Goal: Task Accomplishment & Management: Manage account settings

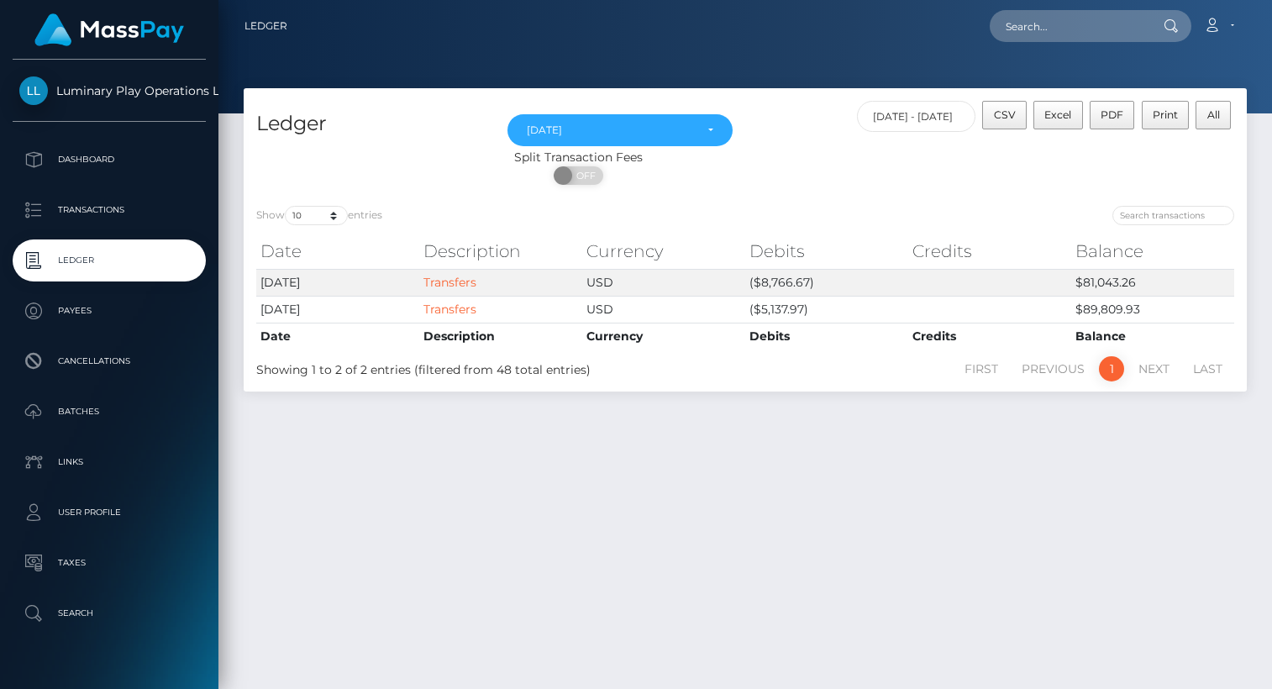
select select "Sep 2025"
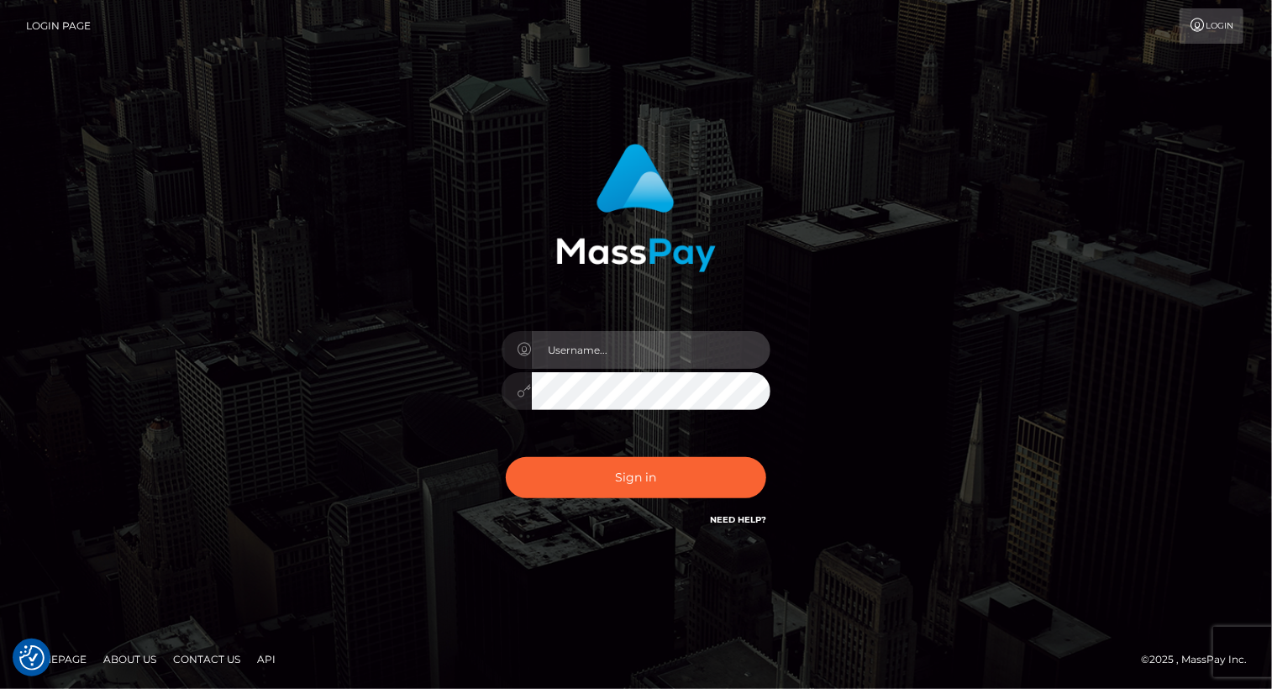
click at [655, 361] on input "text" at bounding box center [651, 350] width 239 height 38
type input "Arlene.luminaryplay"
click at [506, 457] on button "Sign in" at bounding box center [636, 477] width 261 height 41
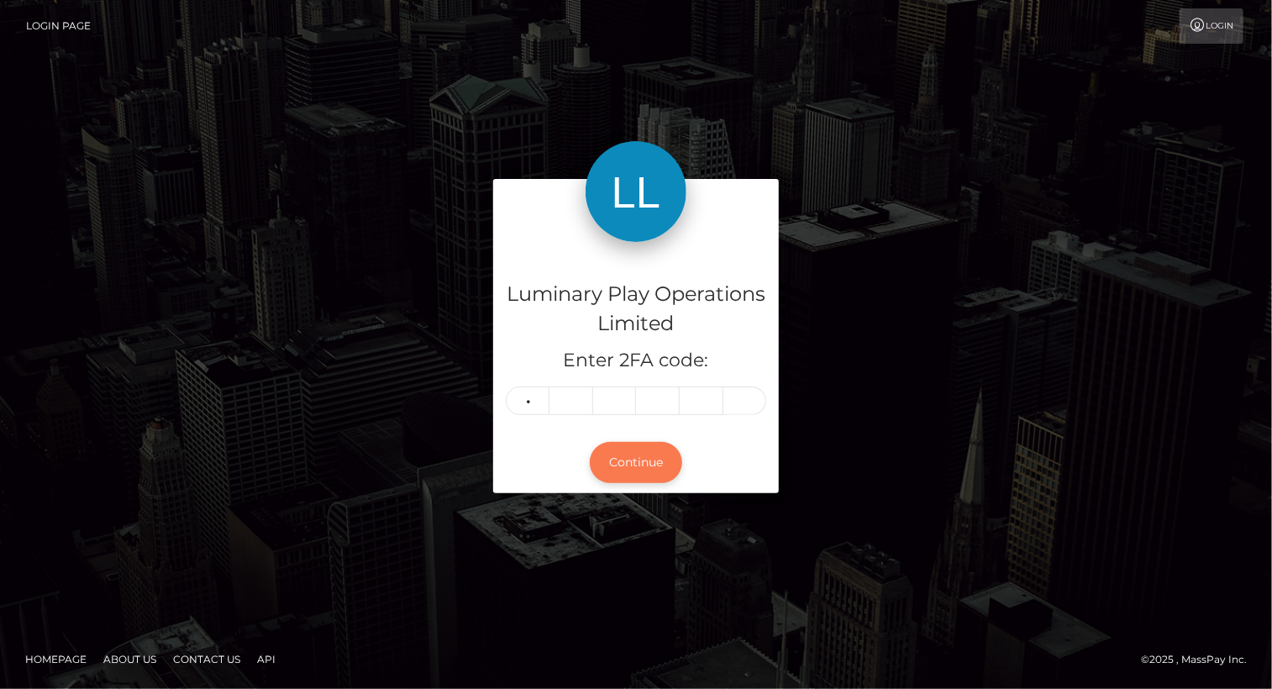
type input "3"
type input "5"
type input "7"
type input "3"
type input "7"
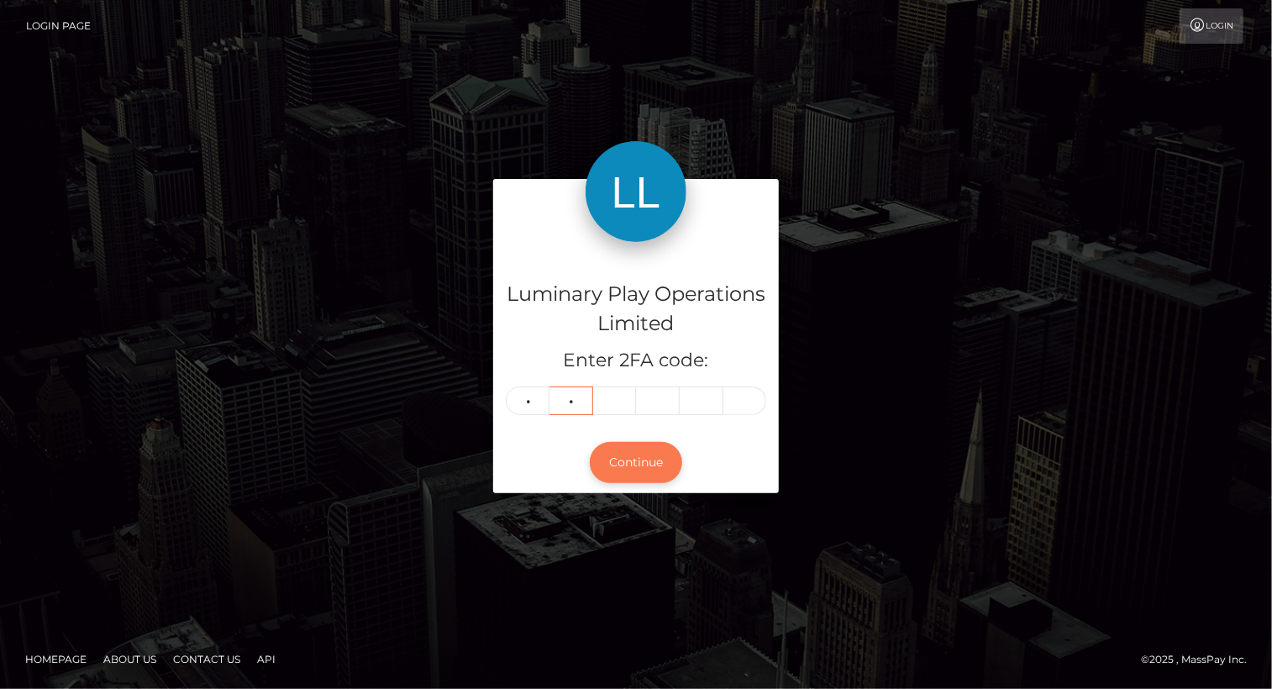
type input "5"
type input "7"
type input "9"
type input "5"
type input "9"
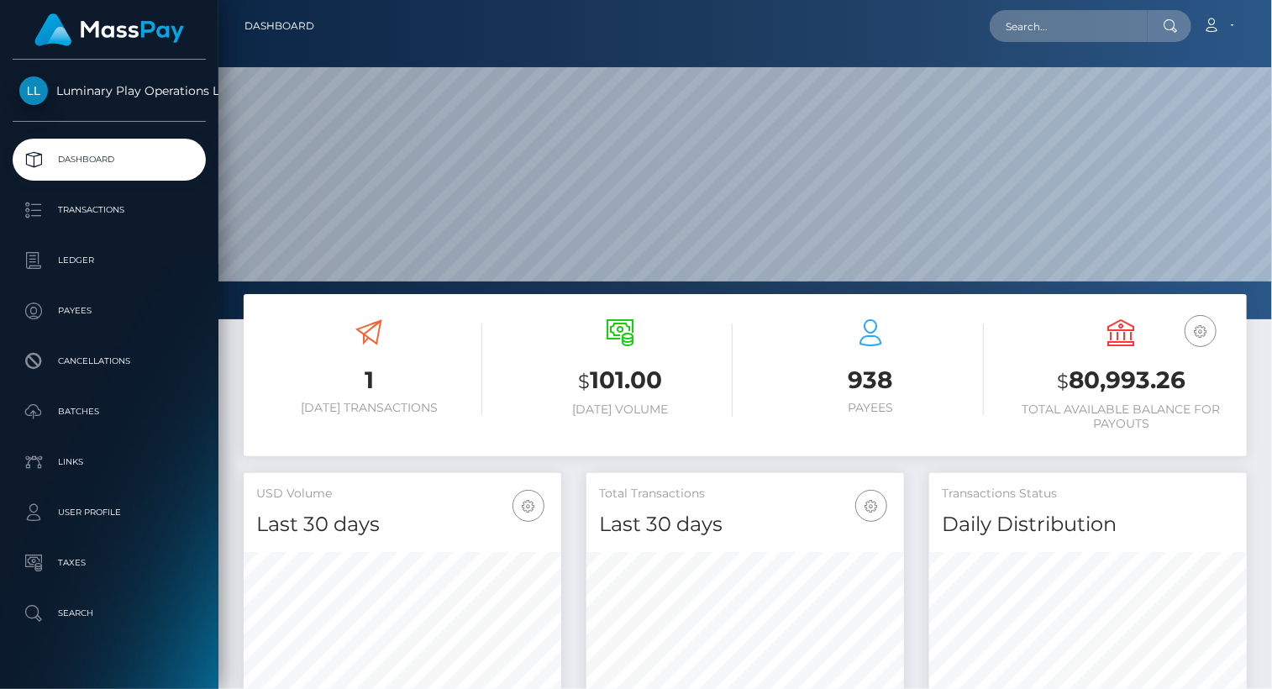
scroll to position [297, 317]
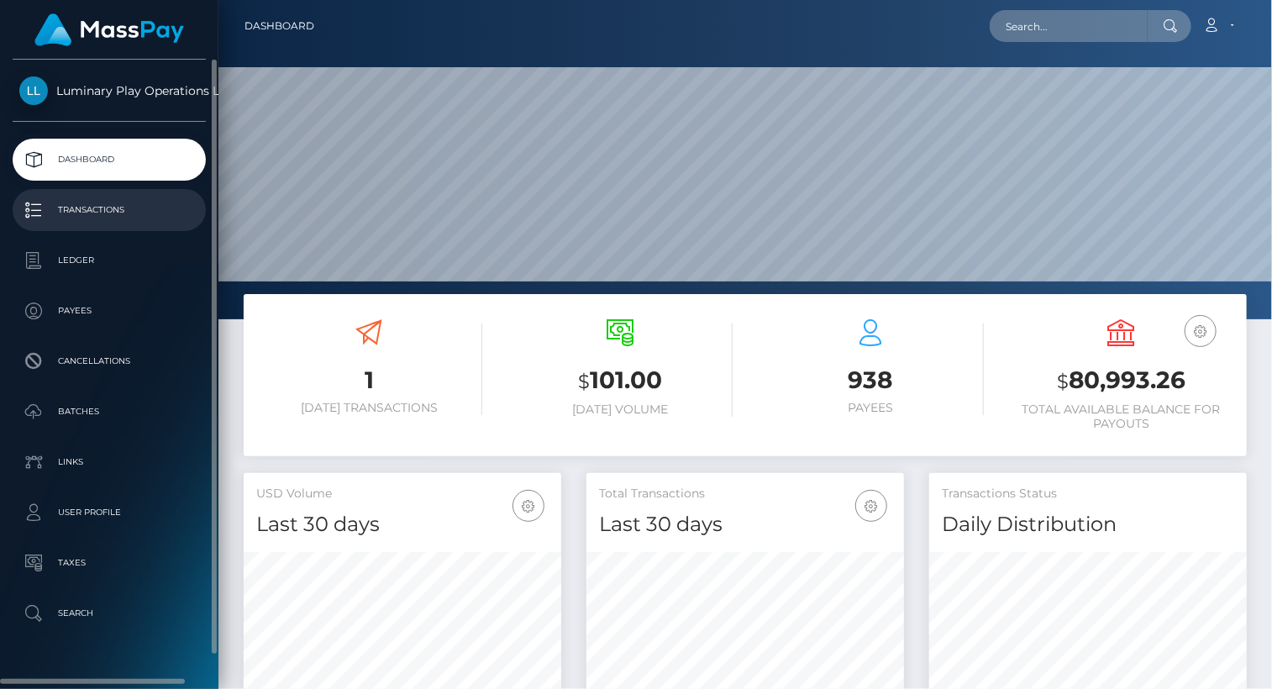
click at [94, 206] on p "Transactions" at bounding box center [109, 209] width 180 height 25
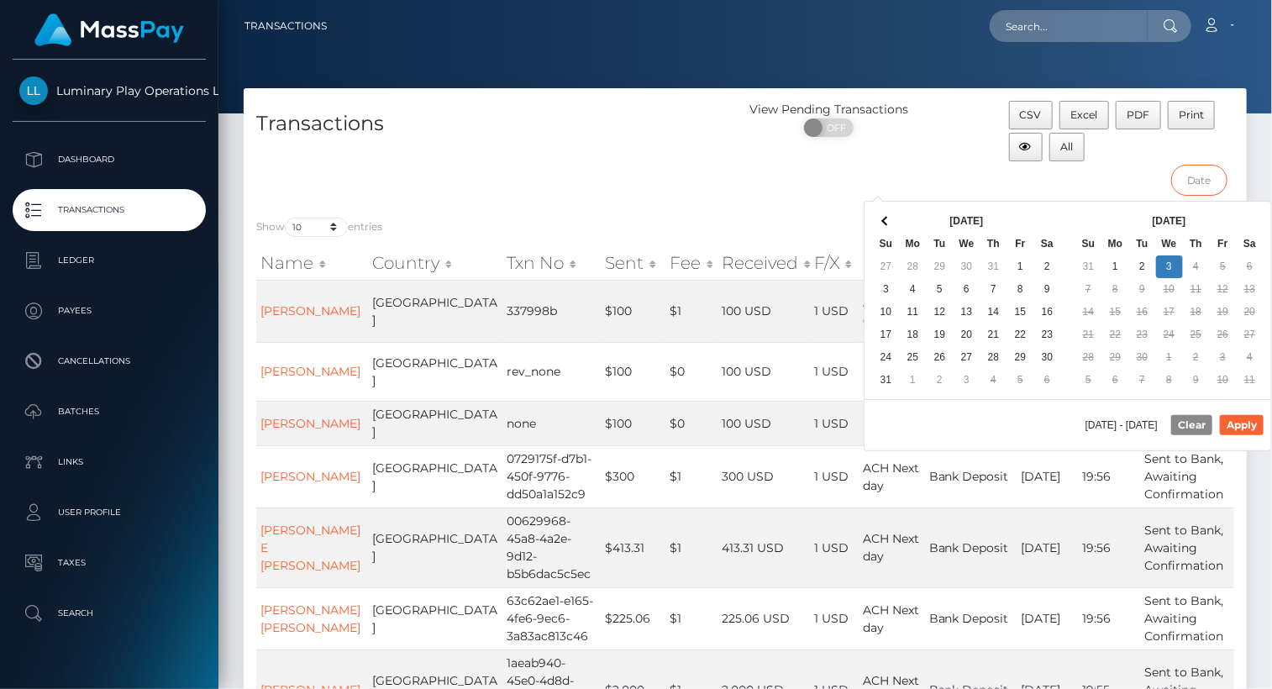
click at [1208, 176] on input "text" at bounding box center [1199, 180] width 56 height 31
click at [1251, 416] on button "Apply" at bounding box center [1242, 425] width 44 height 20
type input "08/29/2025 - 09/03/2025"
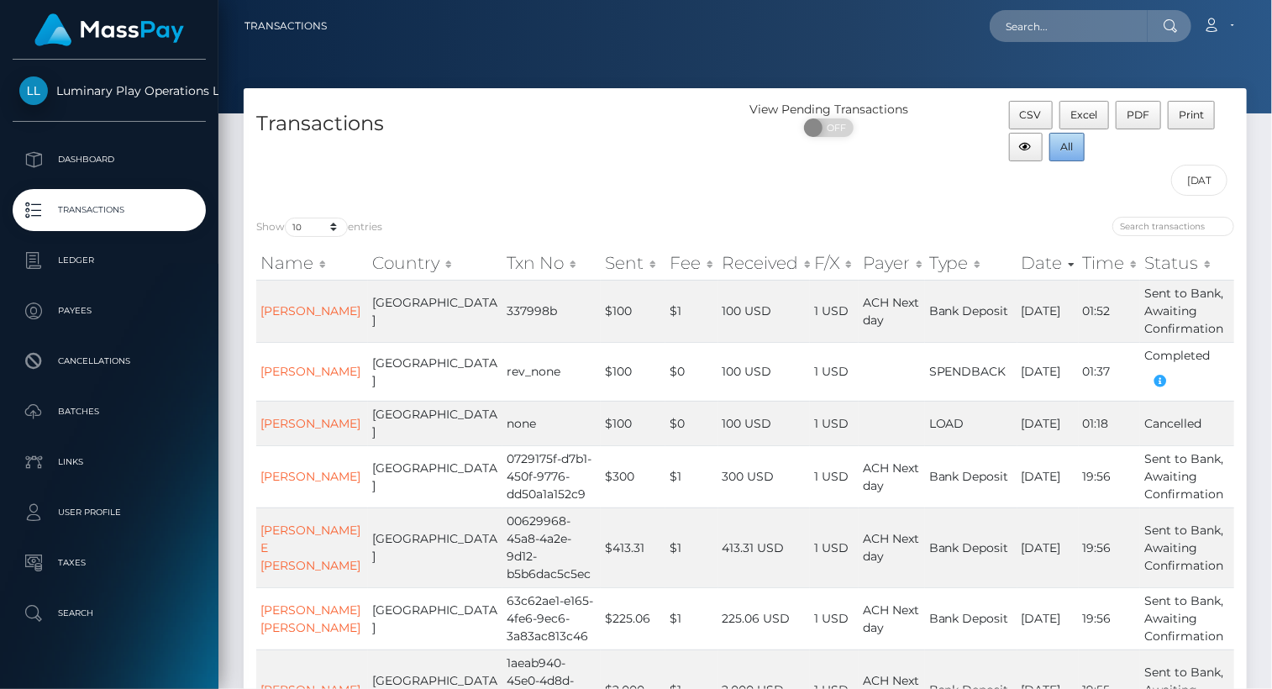
click at [1071, 142] on span "All" at bounding box center [1067, 146] width 13 height 13
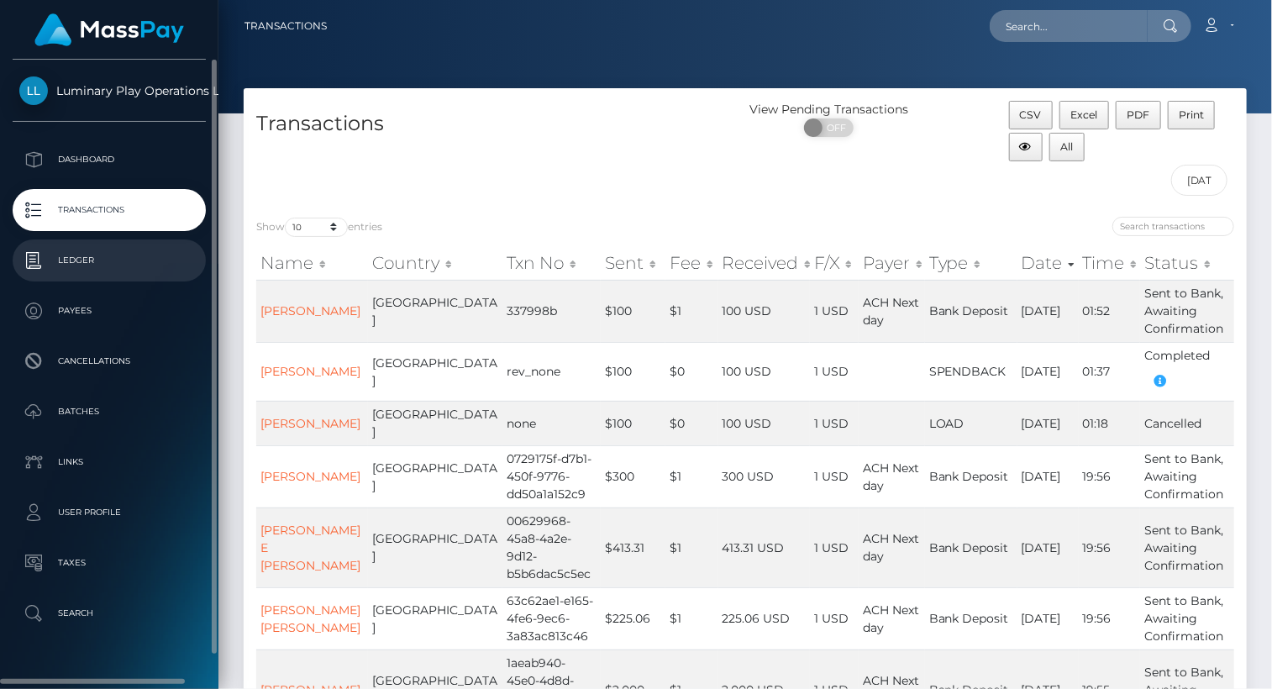
click at [71, 263] on p "Ledger" at bounding box center [109, 260] width 180 height 25
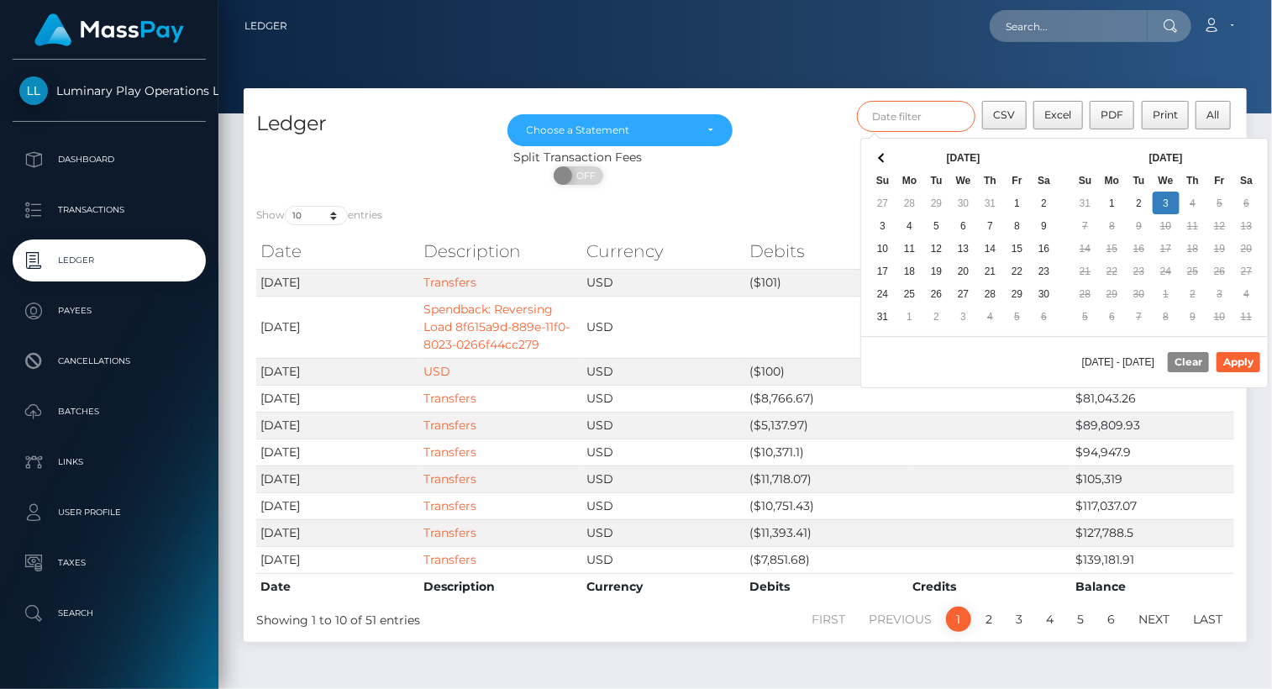
click at [897, 115] on input "text" at bounding box center [916, 116] width 119 height 31
click at [1244, 363] on button "Apply" at bounding box center [1239, 362] width 44 height 20
type input "09/01/2025 - 09/03/2025"
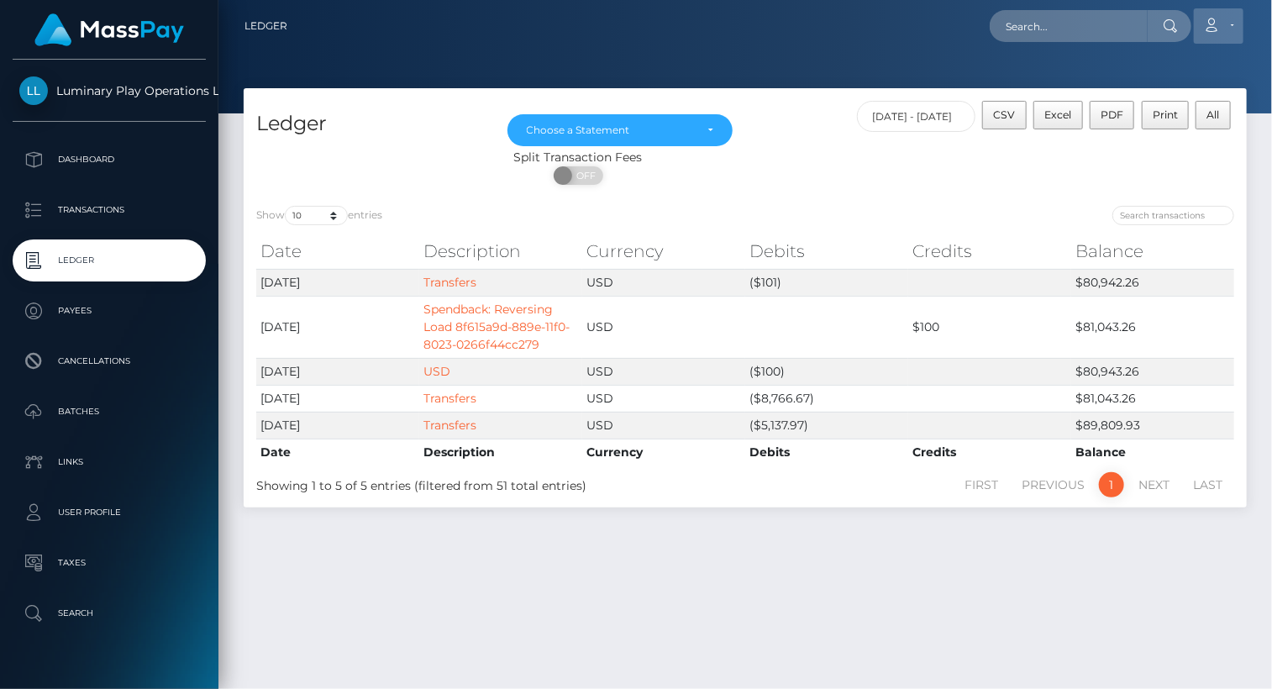
click at [1230, 23] on link "Account" at bounding box center [1219, 25] width 50 height 35
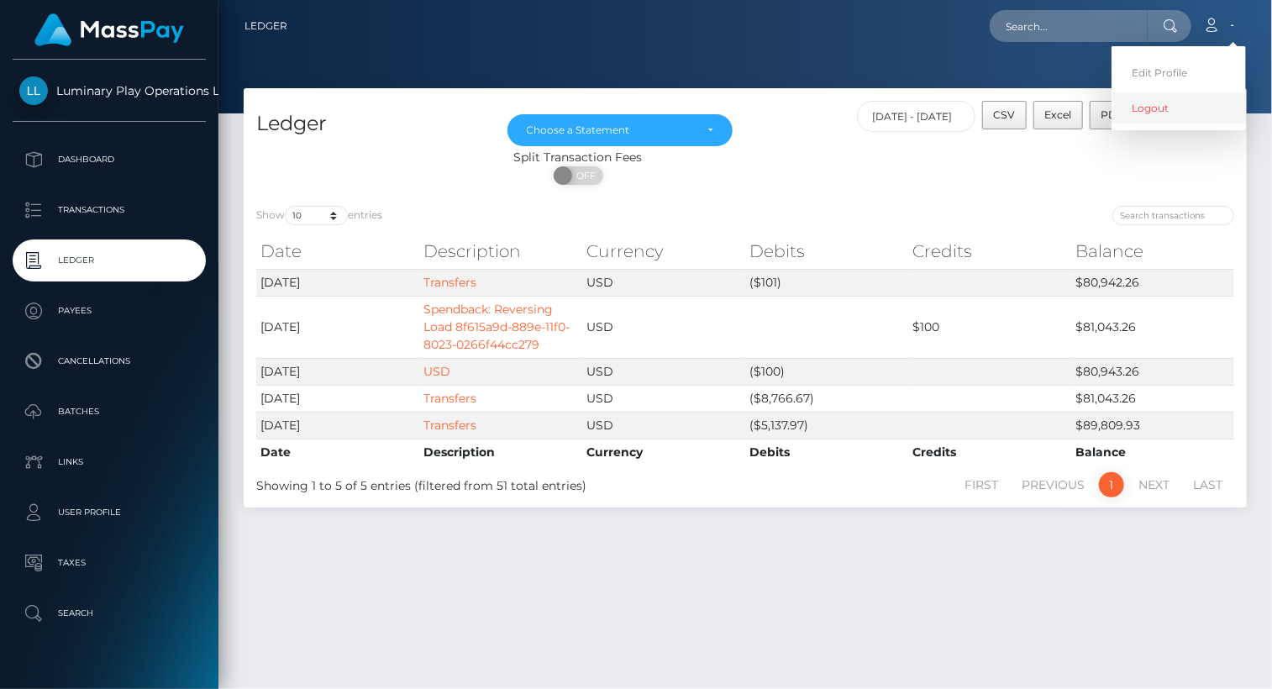
click at [1169, 109] on link "Logout" at bounding box center [1179, 107] width 134 height 31
